Goal: Task Accomplishment & Management: Complete application form

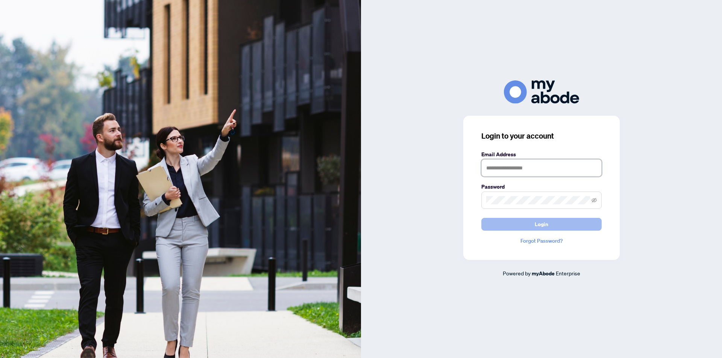
type input "**********"
click at [543, 229] on span "Login" at bounding box center [542, 225] width 14 height 12
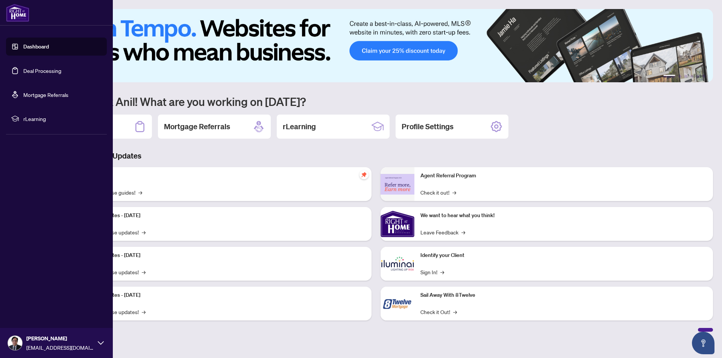
click at [45, 71] on link "Deal Processing" at bounding box center [42, 70] width 38 height 7
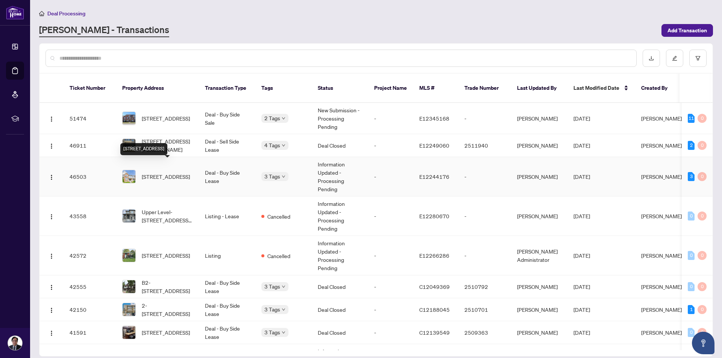
click at [166, 173] on span "6 Dollery Gate, Ajax, Ontario L1T 0G7, Canada" at bounding box center [166, 177] width 48 height 8
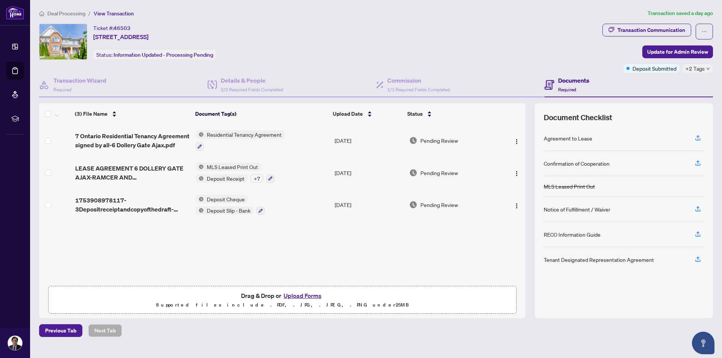
click at [708, 69] on icon "down" at bounding box center [708, 69] width 4 height 4
click at [516, 34] on div "Ticket #: 46503 6 Dollery Gate, Ajax, Ontario L1T 0G7, Canada Status: Informati…" at bounding box center [319, 42] width 560 height 36
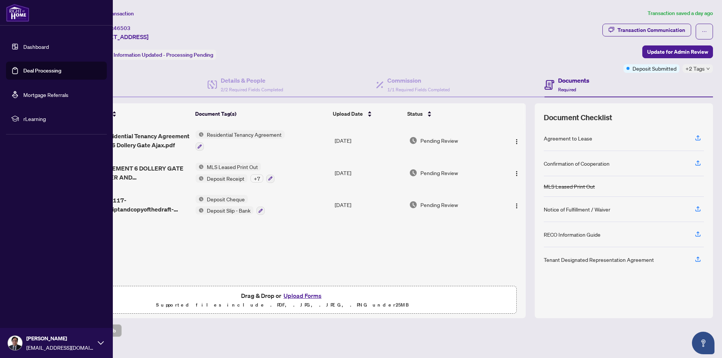
drag, startPoint x: 44, startPoint y: 71, endPoint x: 52, endPoint y: 73, distance: 8.4
click at [44, 71] on link "Deal Processing" at bounding box center [42, 70] width 38 height 7
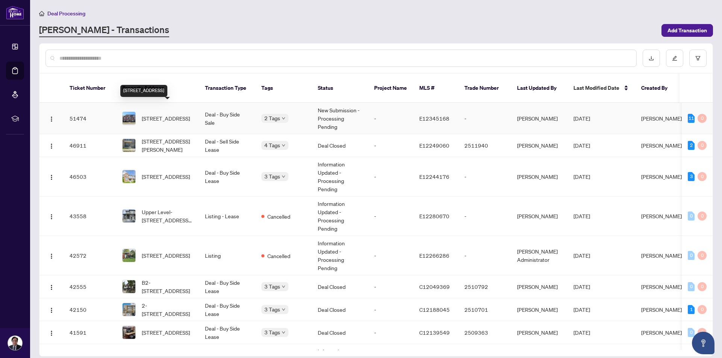
click at [160, 114] on span "28 Wicker Park Way, Whitby, Ontario L1R 0C8, Canada" at bounding box center [166, 118] width 48 height 8
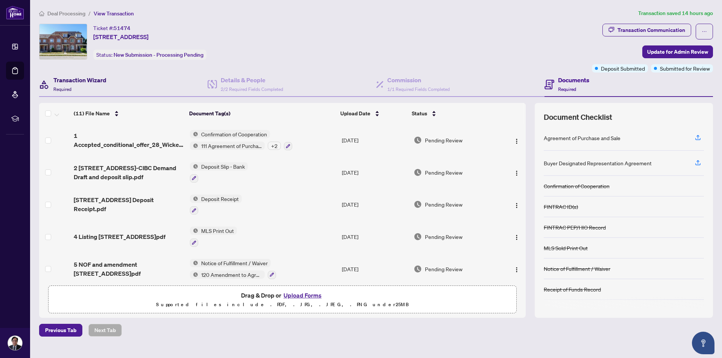
click at [68, 82] on h4 "Transaction Wizard" at bounding box center [79, 80] width 53 height 9
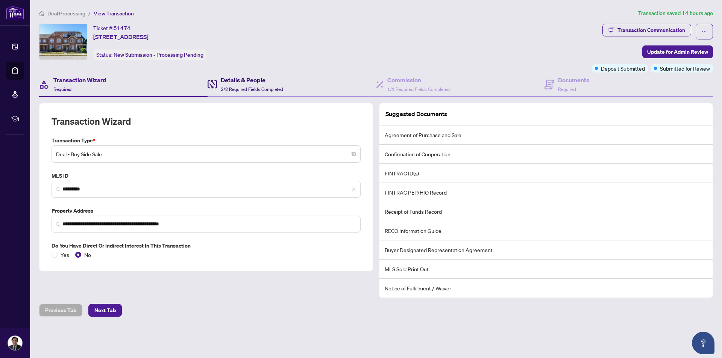
click at [244, 85] on div "Details & People 2/2 Required Fields Completed" at bounding box center [252, 85] width 62 height 18
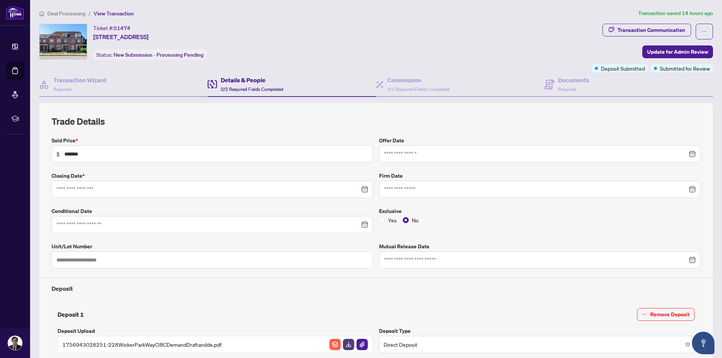
type input "**********"
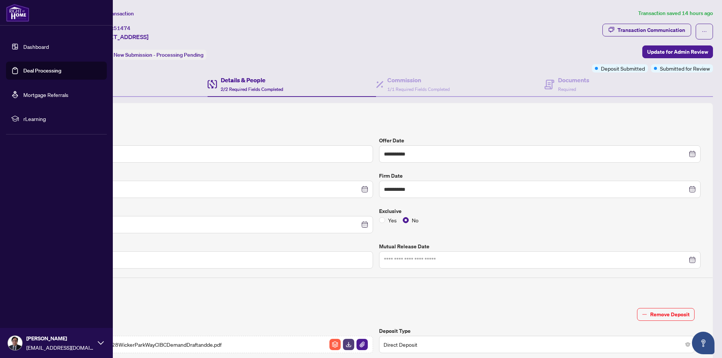
click at [36, 45] on link "Dashboard" at bounding box center [36, 46] width 26 height 7
